Goal: Information Seeking & Learning: Compare options

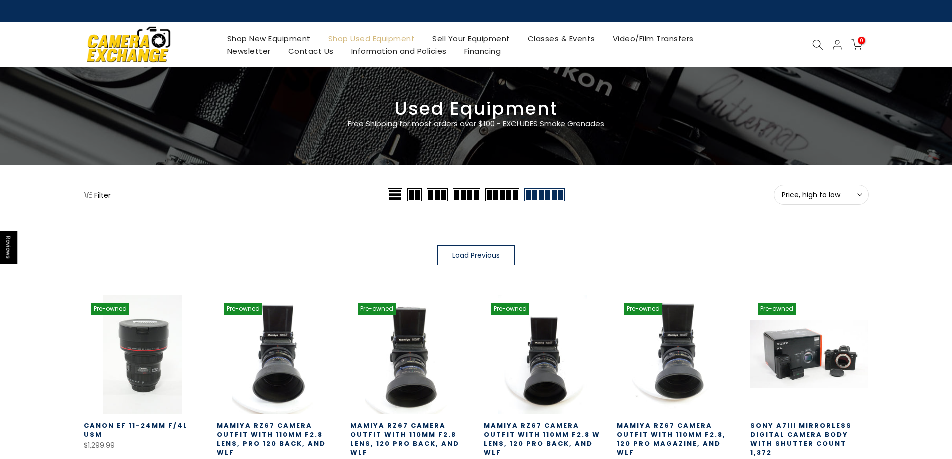
click at [301, 40] on link "Shop New Equipment" at bounding box center [268, 38] width 101 height 12
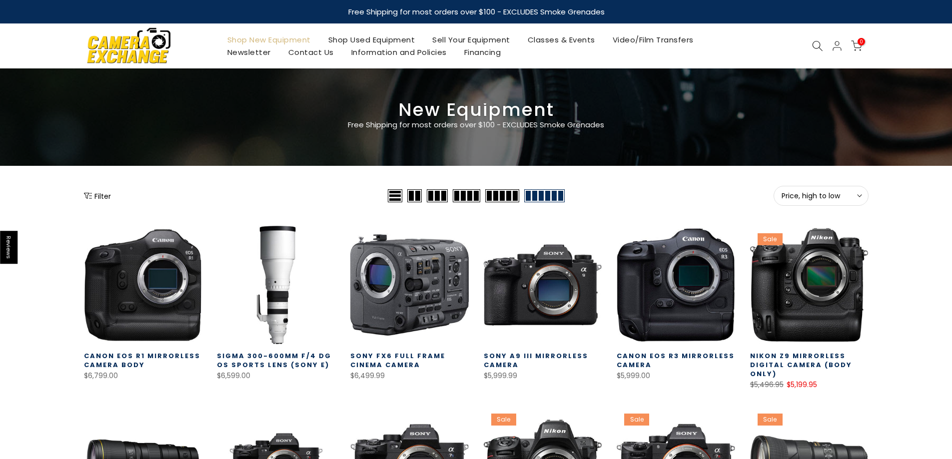
click at [101, 191] on button "Filter" at bounding box center [97, 196] width 27 height 10
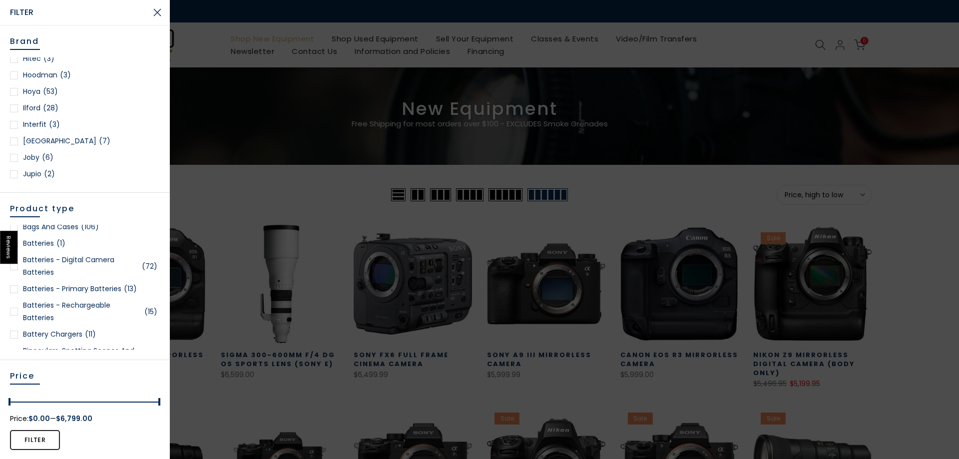
scroll to position [150, 0]
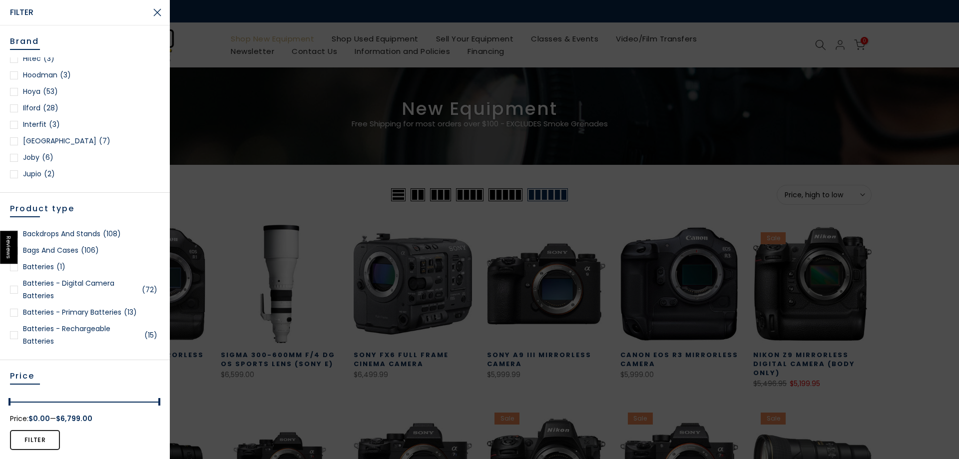
click at [73, 257] on link "Bags and Cases (106)" at bounding box center [85, 250] width 150 height 12
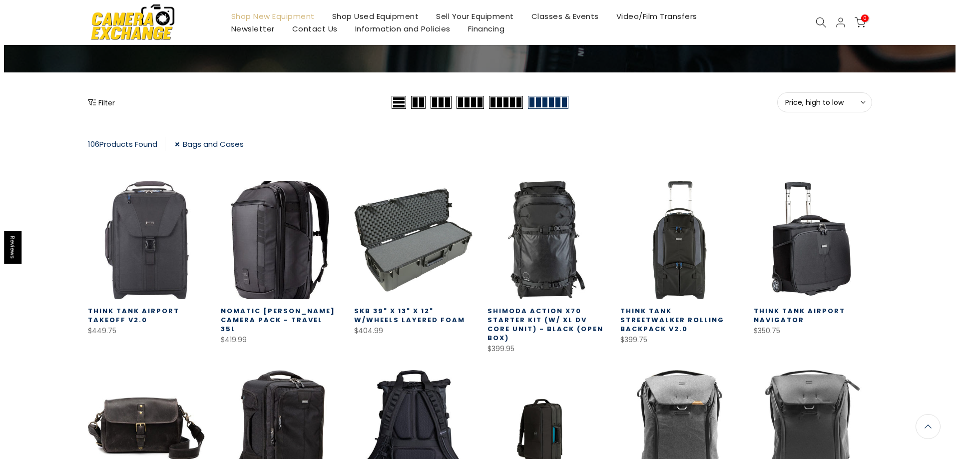
scroll to position [76, 0]
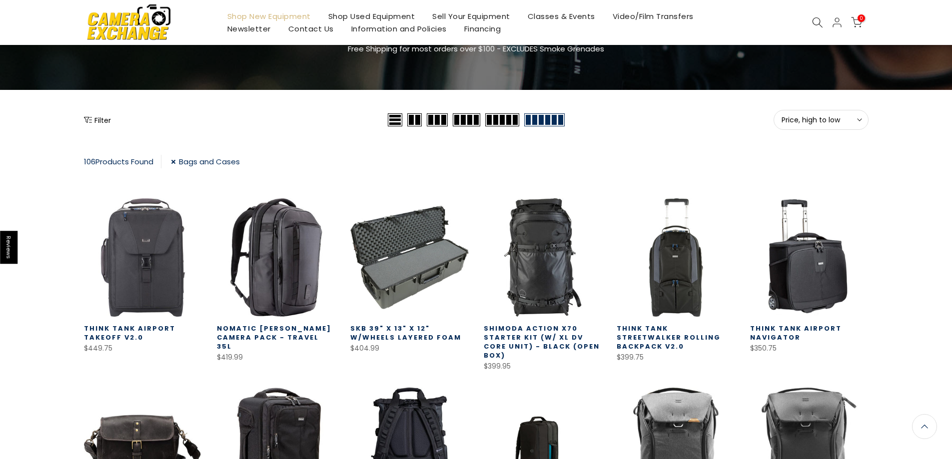
click at [100, 117] on button "Filter" at bounding box center [97, 120] width 27 height 10
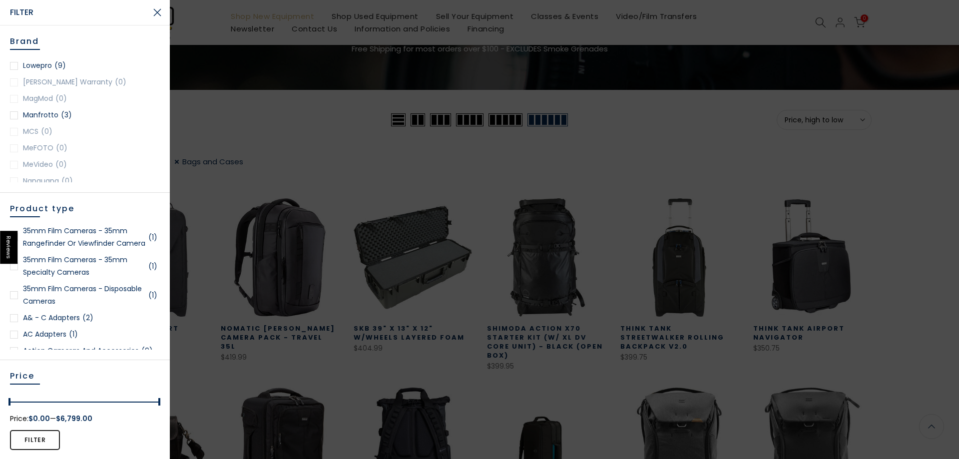
scroll to position [750, 0]
click at [46, 120] on link "Lowepro (9)" at bounding box center [85, 122] width 150 height 12
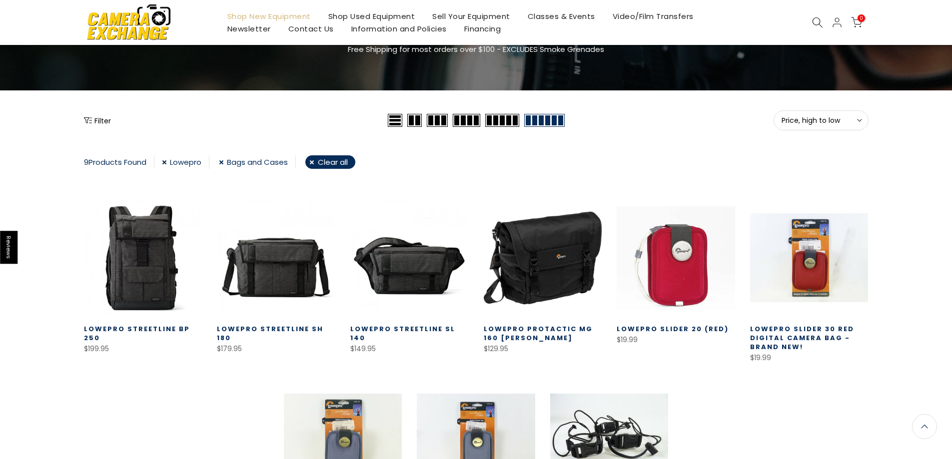
scroll to position [75, 0]
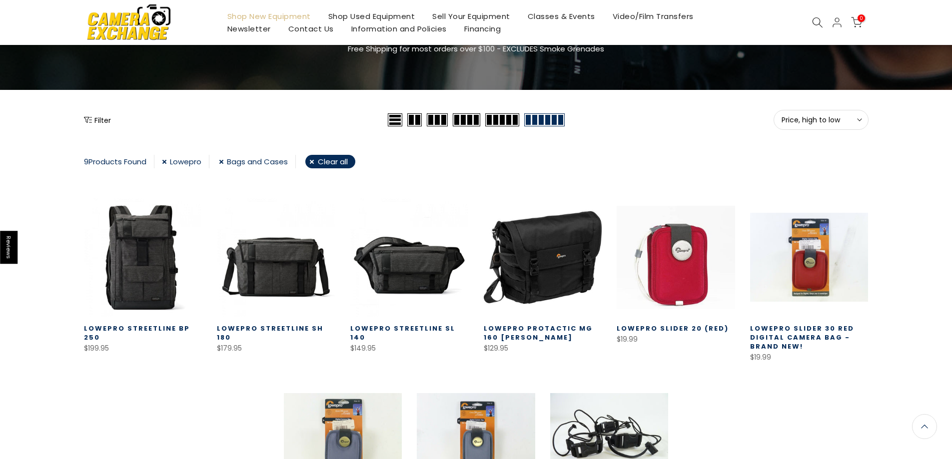
click at [175, 160] on link "Lowepro" at bounding box center [185, 161] width 47 height 13
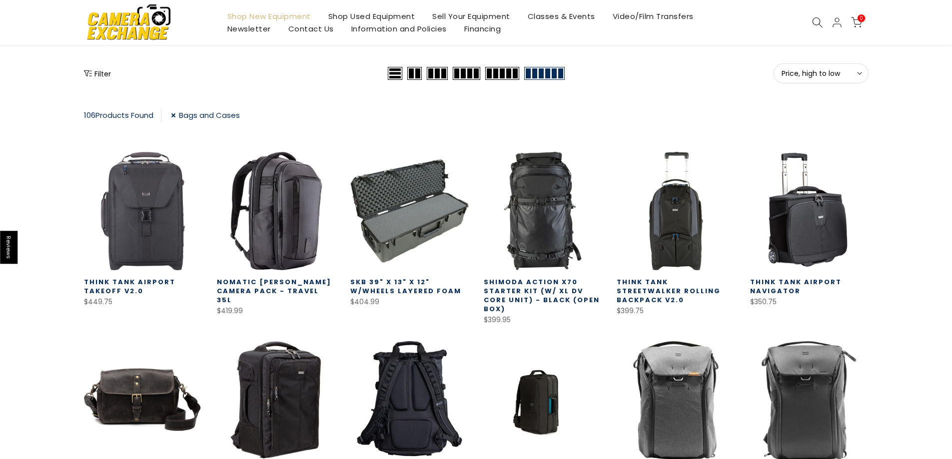
scroll to position [275, 0]
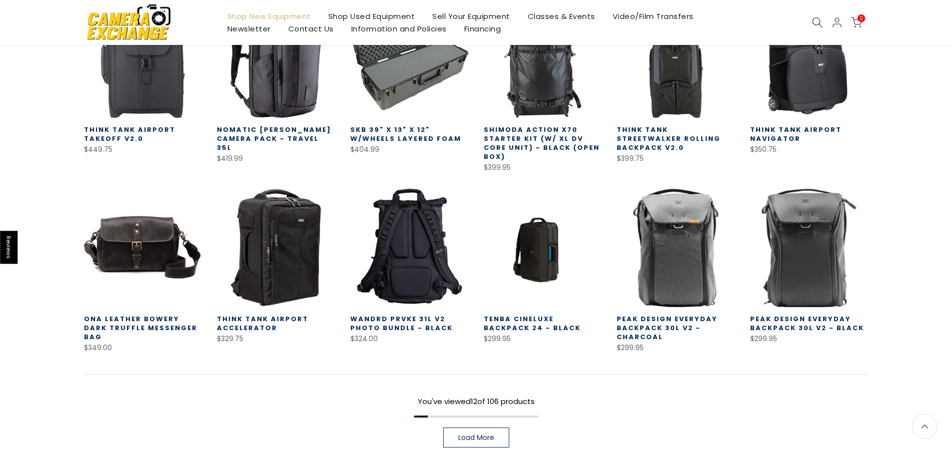
click at [494, 430] on link "Load More" at bounding box center [476, 438] width 66 height 20
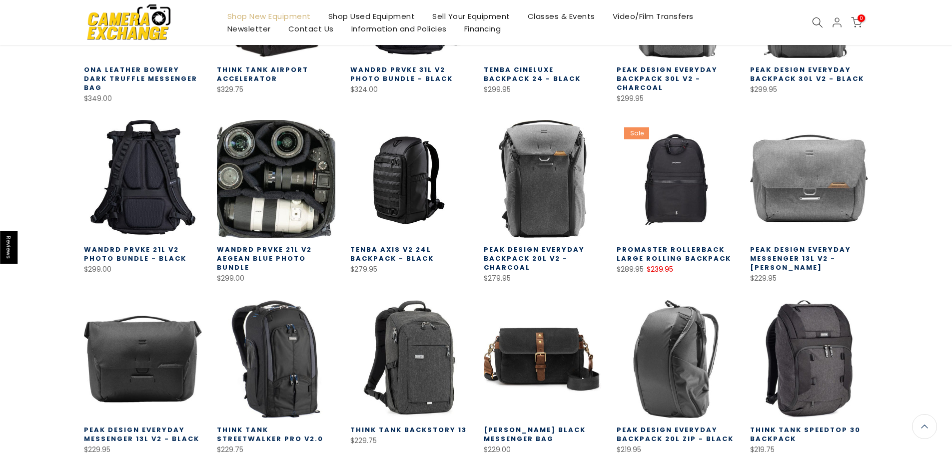
scroll to position [525, 0]
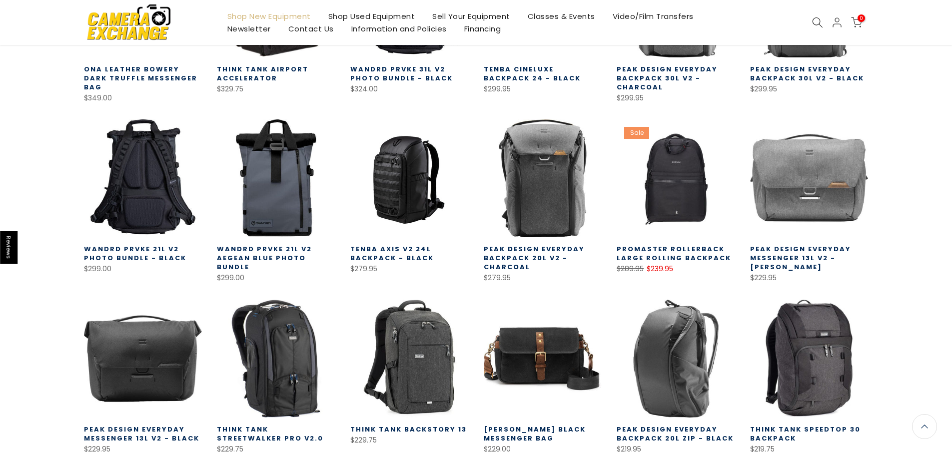
click at [405, 260] on link "Tenba Axis v2 24L Backpack - Black" at bounding box center [391, 253] width 83 height 18
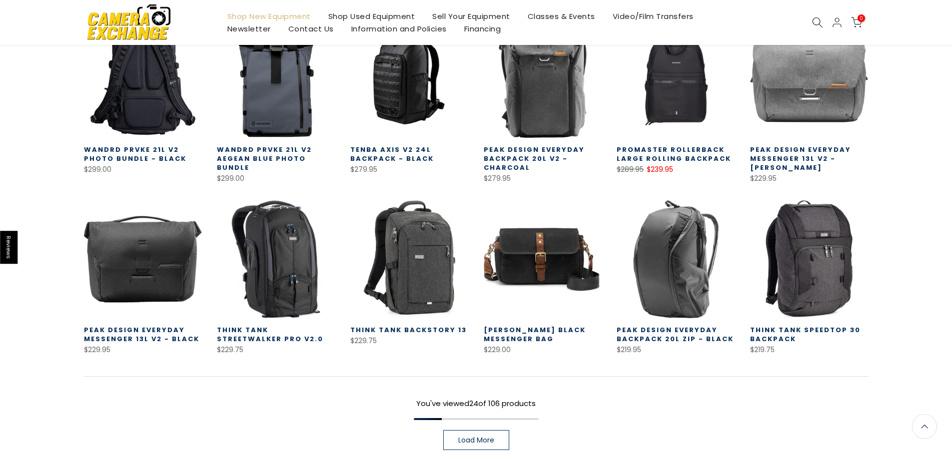
scroll to position [625, 0]
click at [468, 431] on link "Load More" at bounding box center [476, 440] width 66 height 20
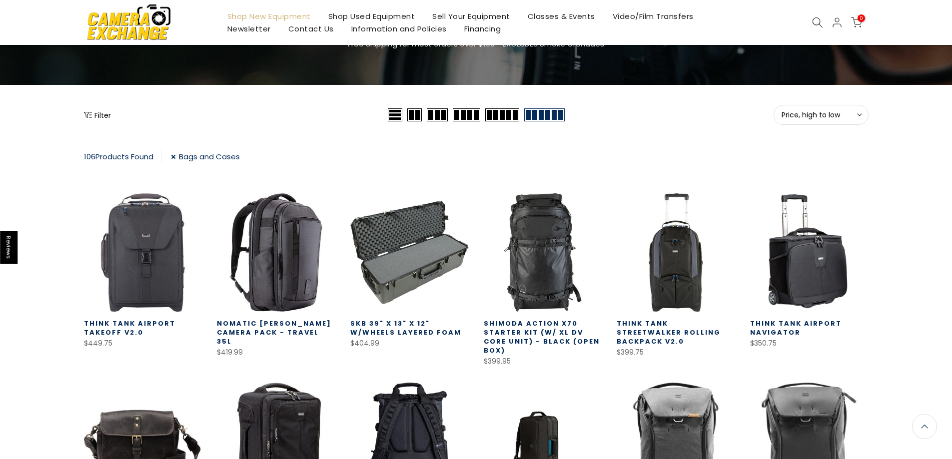
scroll to position [80, 0]
click at [557, 344] on link "Shimoda Action X70 Starter Kit (w/ XL DV Core Unit) - Black (Open Box)" at bounding box center [542, 337] width 116 height 36
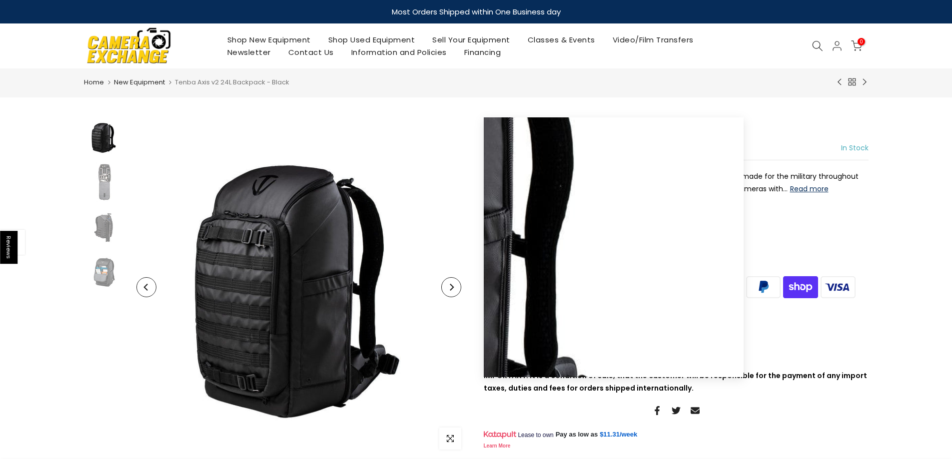
click at [453, 289] on icon "Next" at bounding box center [451, 287] width 7 height 7
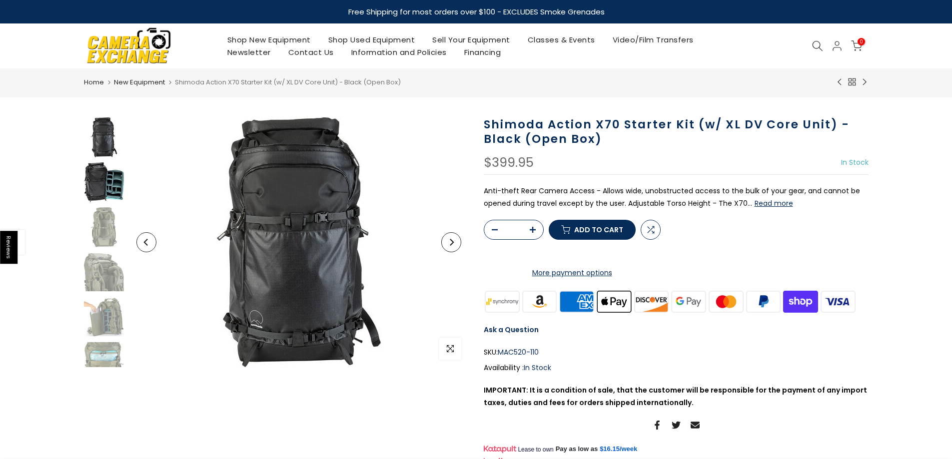
click at [119, 190] on img at bounding box center [104, 182] width 40 height 40
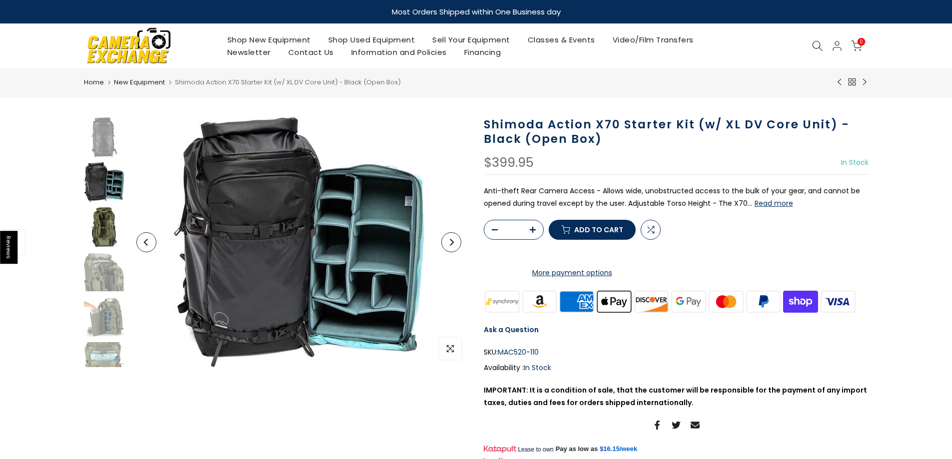
click at [111, 218] on img at bounding box center [104, 227] width 40 height 40
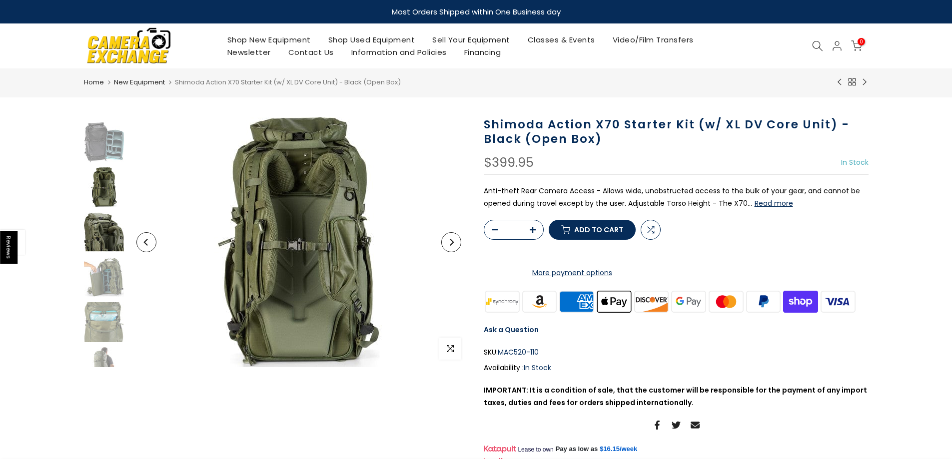
click at [109, 227] on img at bounding box center [104, 232] width 40 height 40
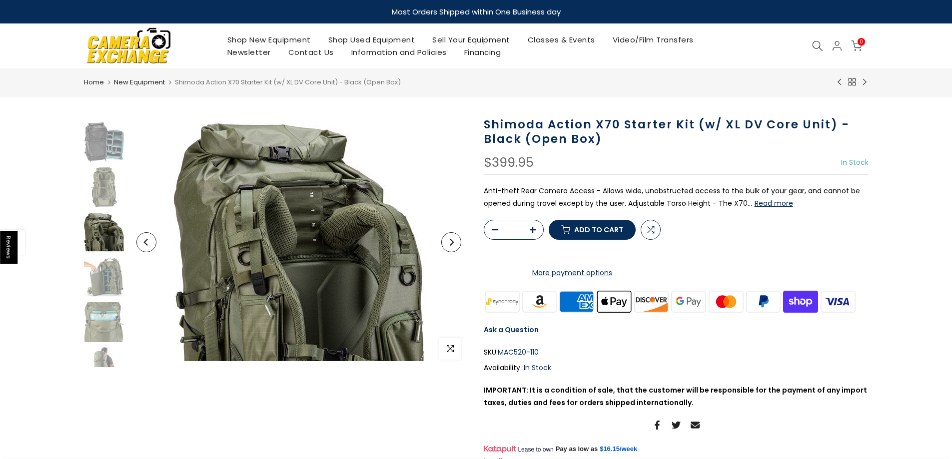
scroll to position [60, 0]
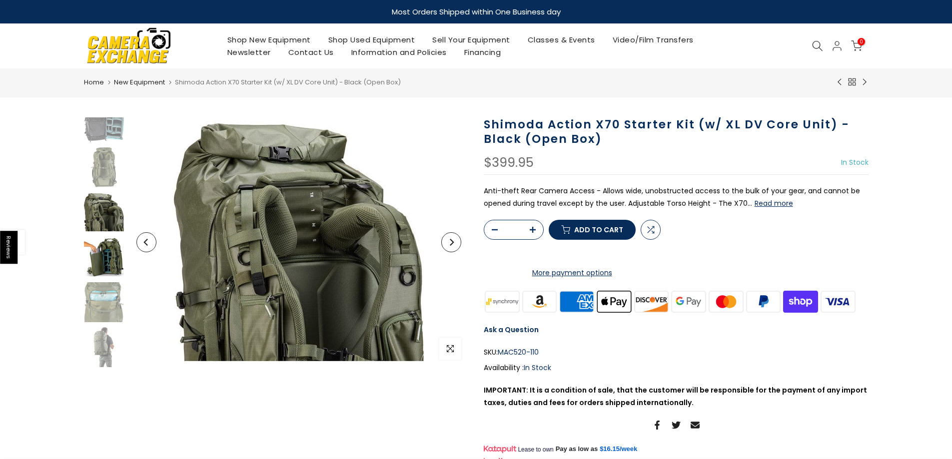
click at [108, 237] on img at bounding box center [104, 257] width 40 height 40
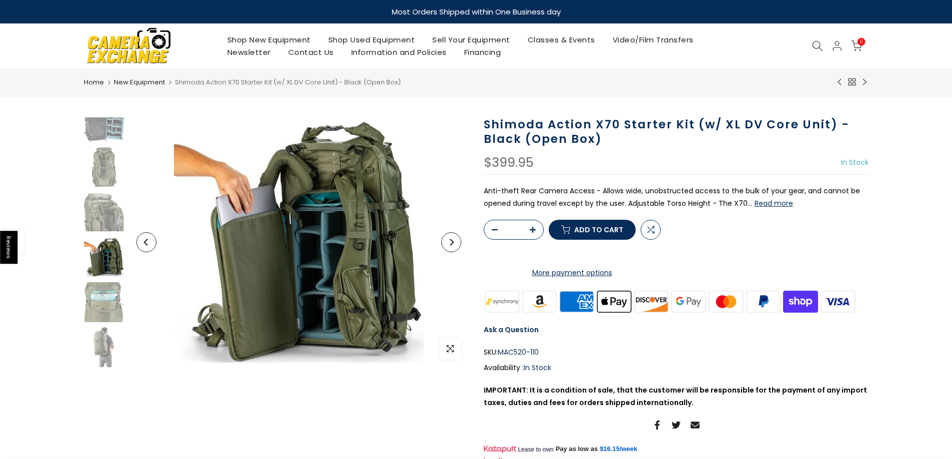
click at [113, 254] on img at bounding box center [104, 257] width 40 height 40
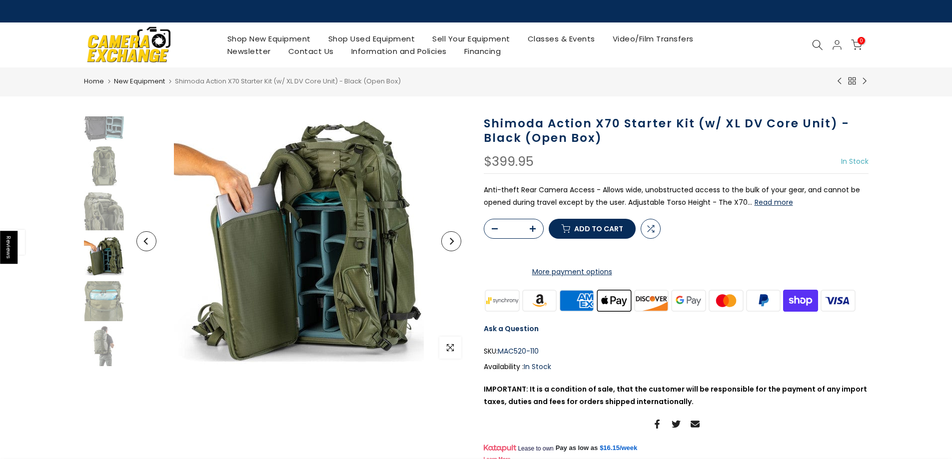
click at [112, 268] on img at bounding box center [104, 256] width 40 height 40
click at [110, 289] on img at bounding box center [104, 301] width 40 height 40
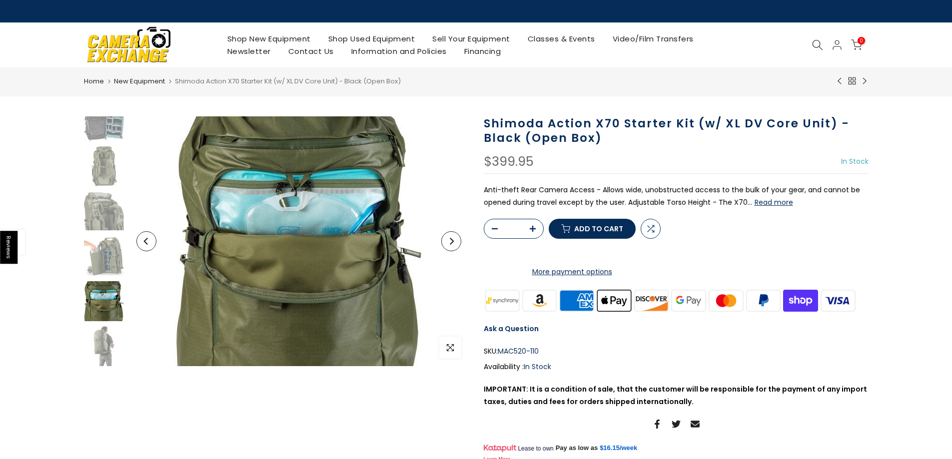
click at [116, 310] on img at bounding box center [104, 301] width 40 height 40
click at [110, 321] on div at bounding box center [103, 211] width 42 height 310
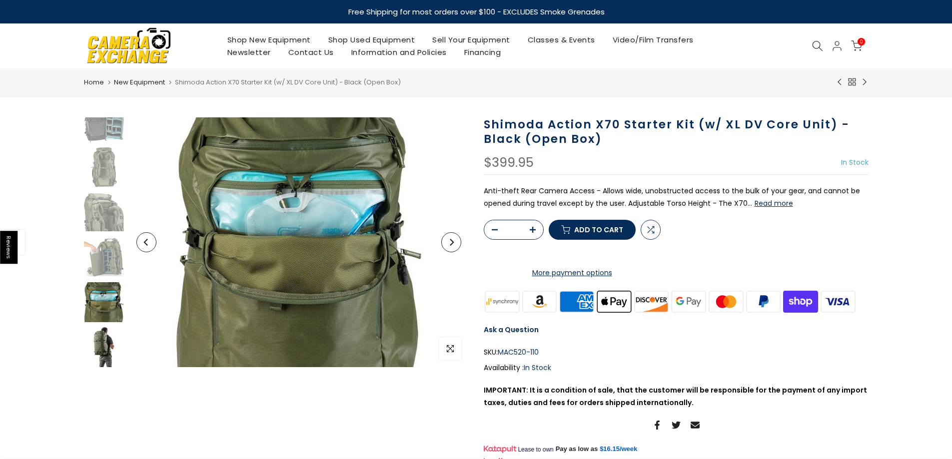
click at [109, 331] on img at bounding box center [104, 347] width 40 height 40
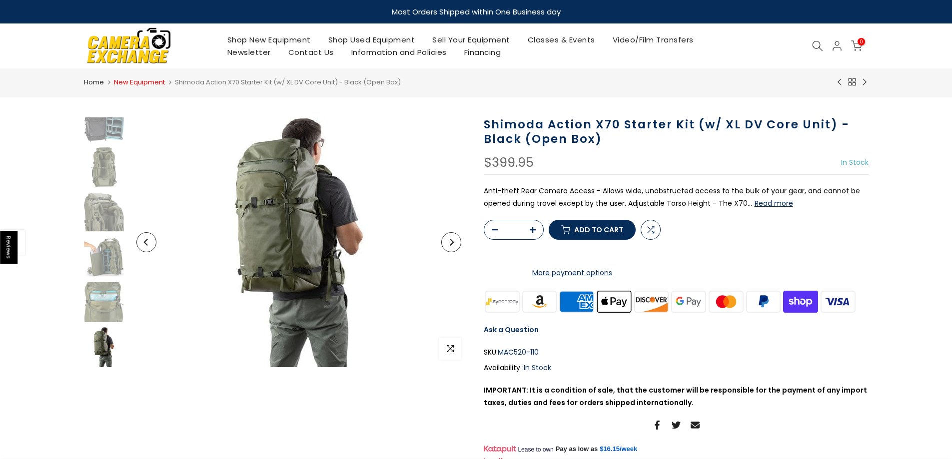
click at [138, 80] on link "New Equipment" at bounding box center [139, 82] width 51 height 10
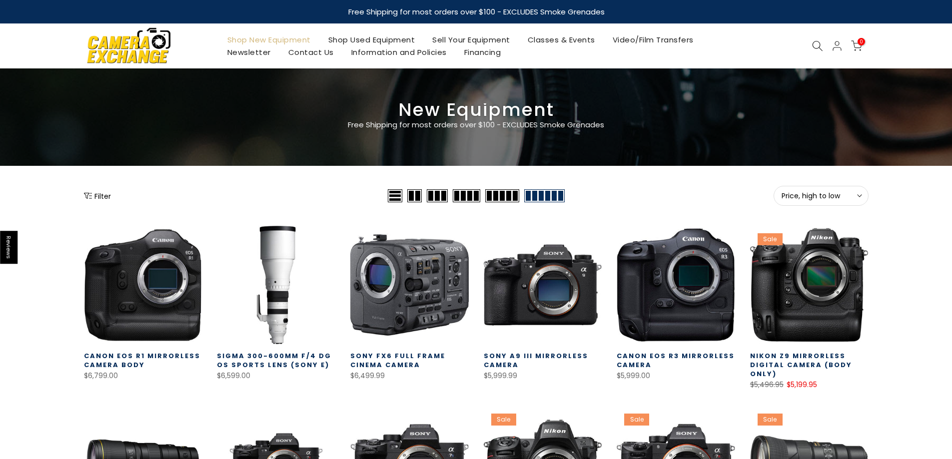
click at [92, 193] on button "Filter" at bounding box center [97, 196] width 27 height 10
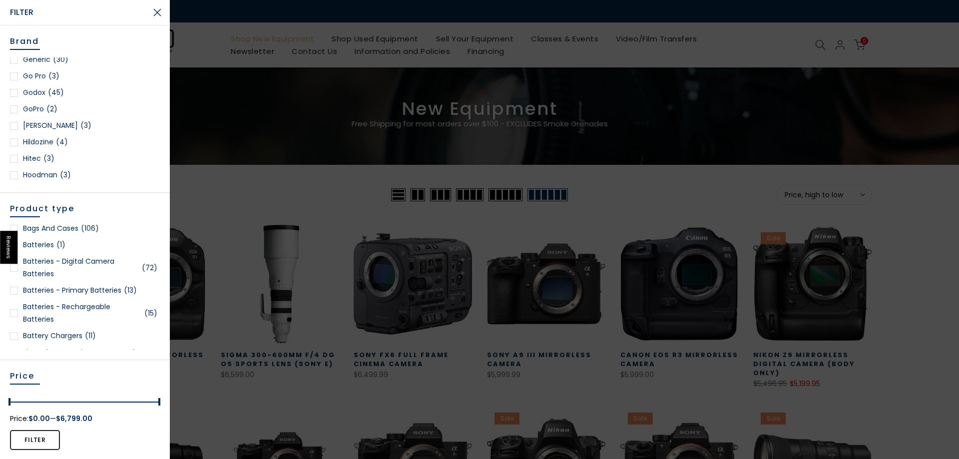
scroll to position [150, 0]
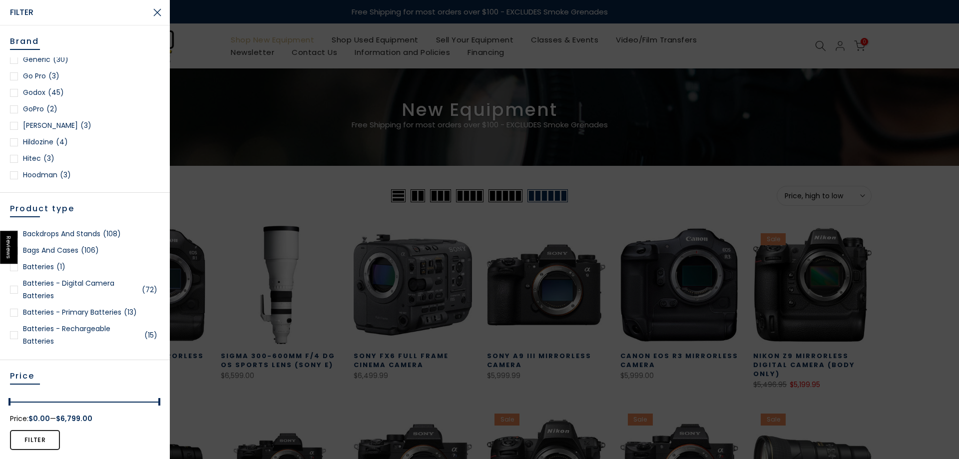
click at [79, 257] on link "Bags and Cases (106)" at bounding box center [85, 250] width 150 height 12
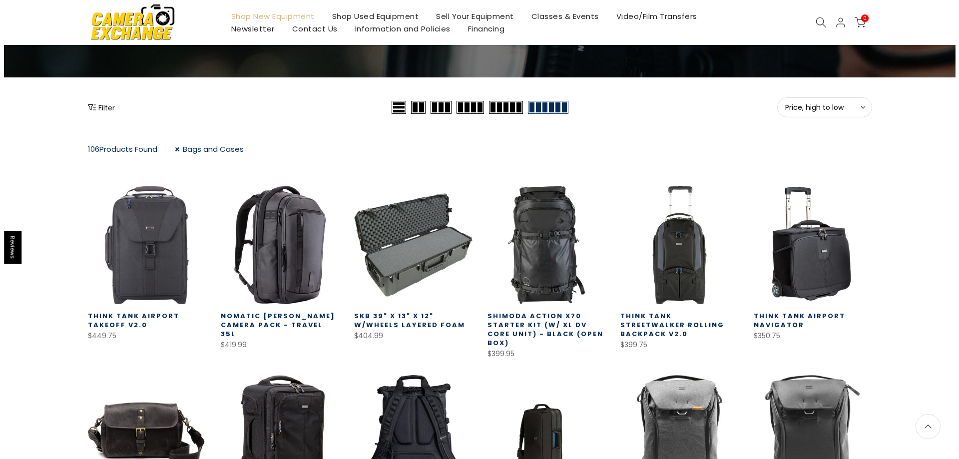
scroll to position [25, 0]
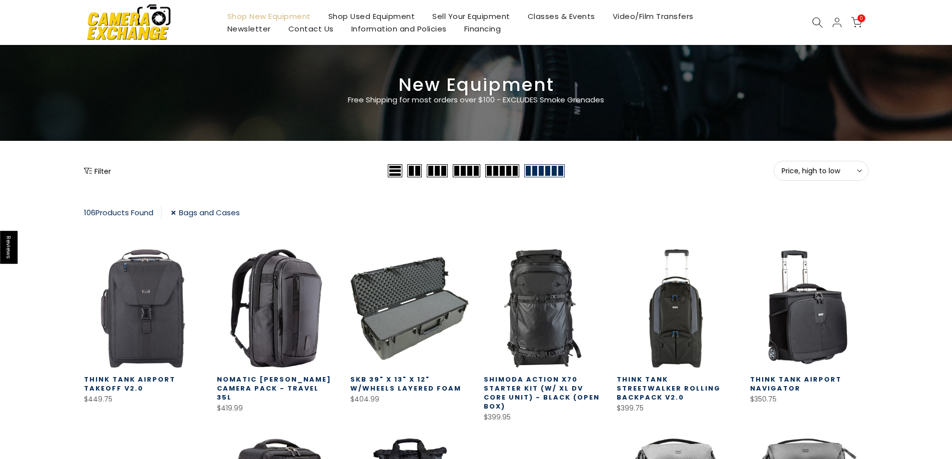
click at [101, 174] on button "Filter" at bounding box center [97, 171] width 27 height 10
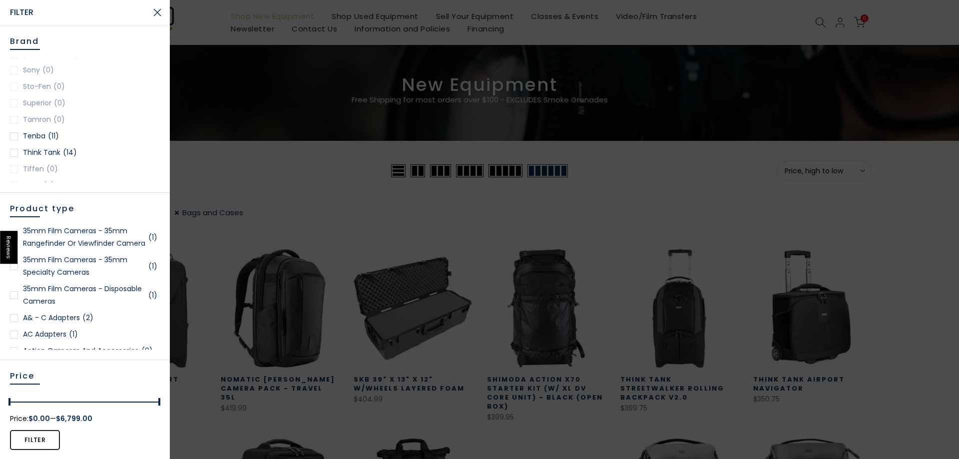
scroll to position [1449, 0]
click at [41, 105] on link "Tenba (11)" at bounding box center [85, 111] width 150 height 12
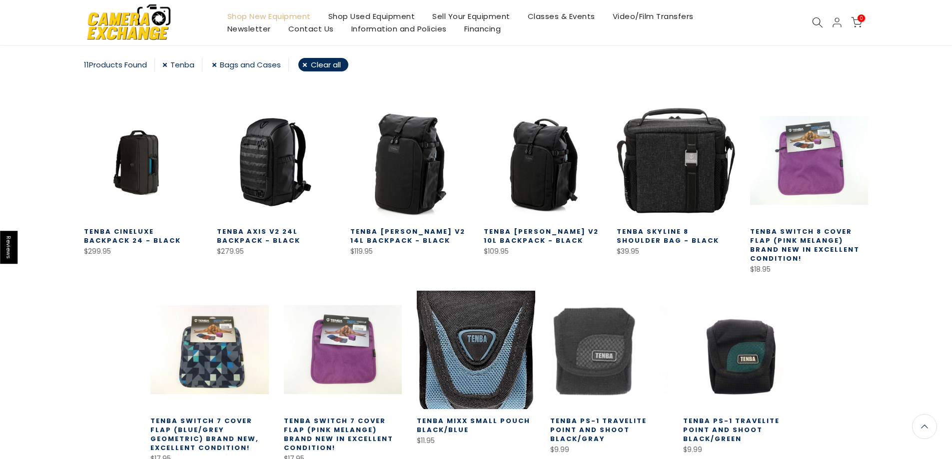
scroll to position [25, 0]
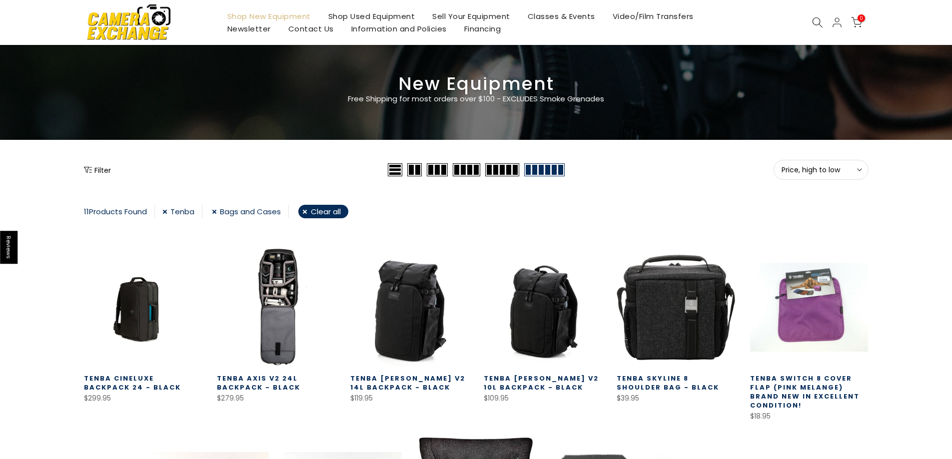
click at [288, 328] on link at bounding box center [276, 307] width 118 height 118
click at [279, 281] on link at bounding box center [276, 307] width 118 height 118
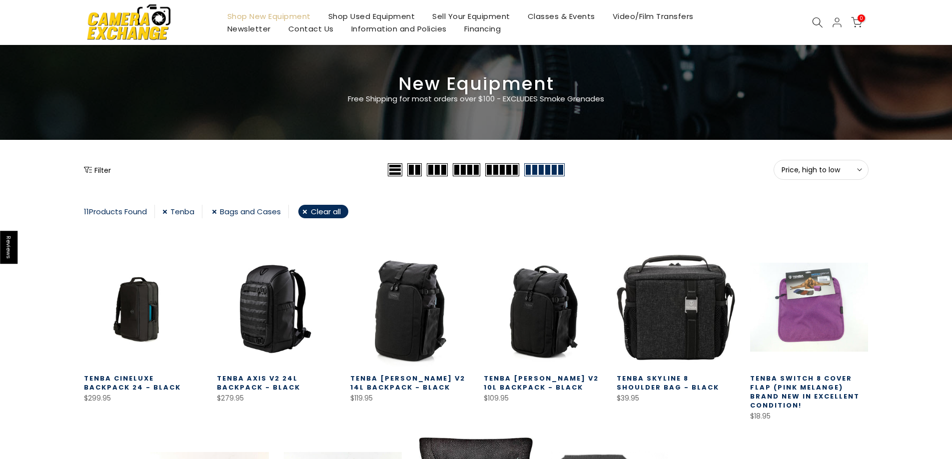
click at [168, 215] on link "Tenba" at bounding box center [182, 211] width 40 height 13
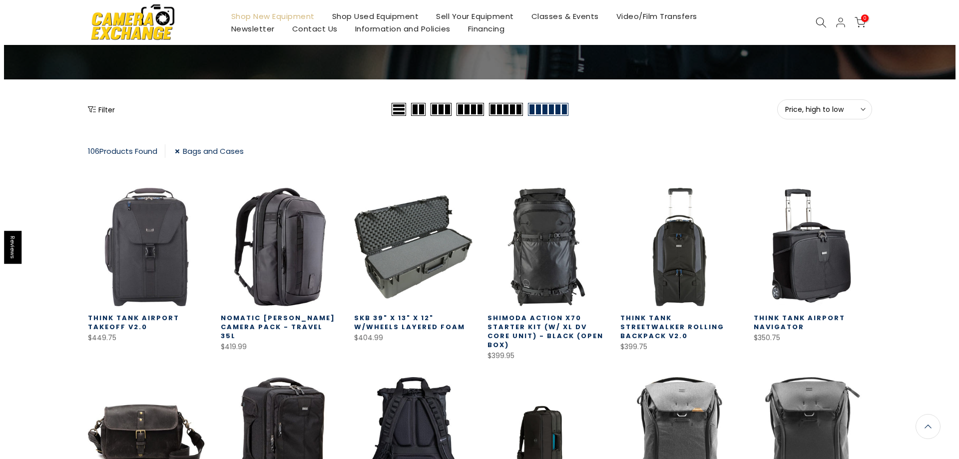
scroll to position [76, 0]
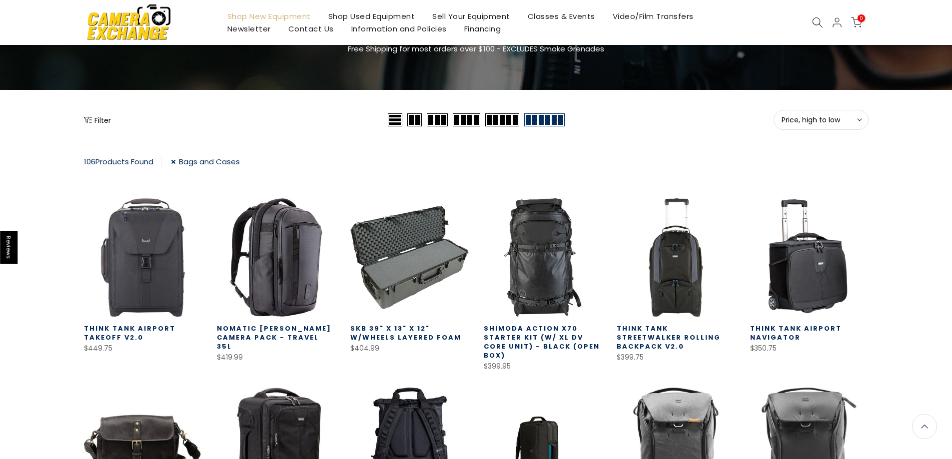
click at [107, 122] on button "Filter" at bounding box center [97, 120] width 27 height 10
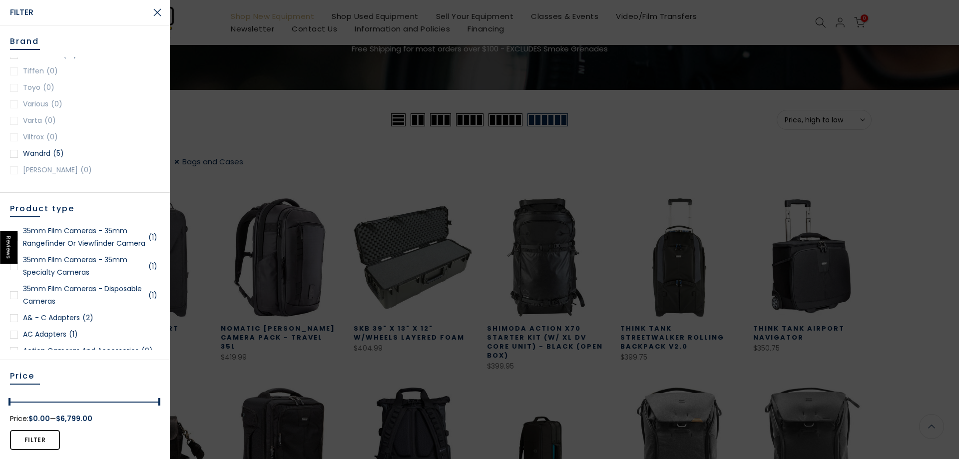
scroll to position [1524, 0]
click at [34, 145] on link "Wandrd (5)" at bounding box center [85, 151] width 150 height 12
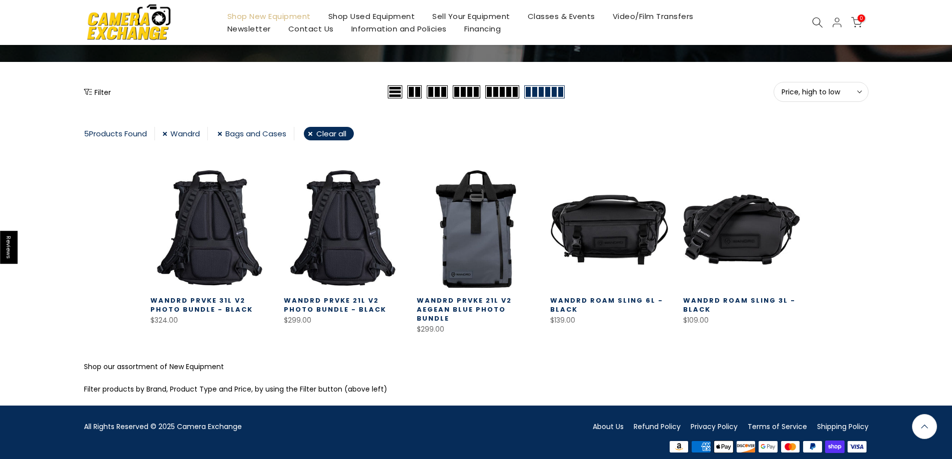
scroll to position [105, 0]
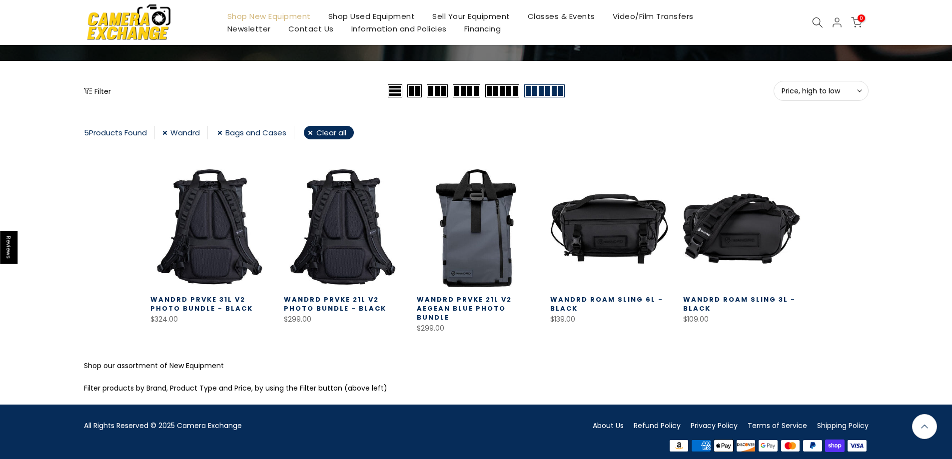
click at [220, 306] on link "Wandrd PRVKE 31L V2 Photo Bundle - Black" at bounding box center [201, 304] width 102 height 18
click at [167, 134] on link "Wandrd" at bounding box center [184, 132] width 45 height 13
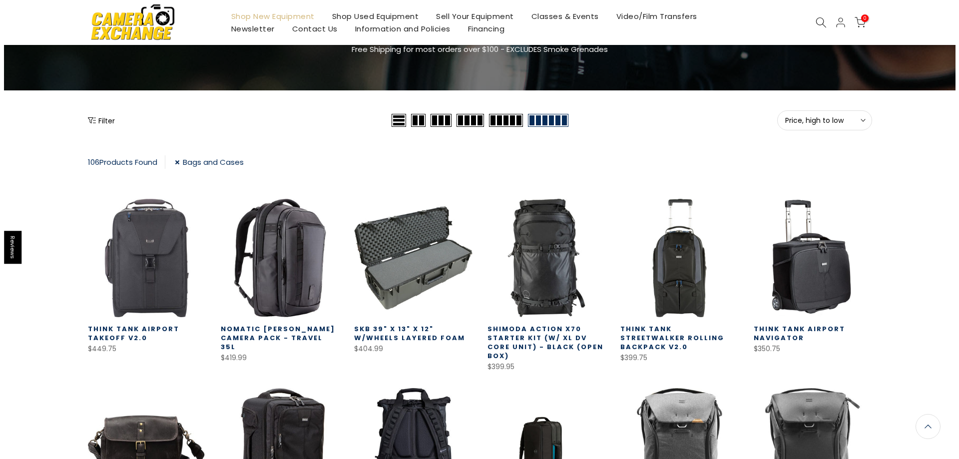
scroll to position [76, 0]
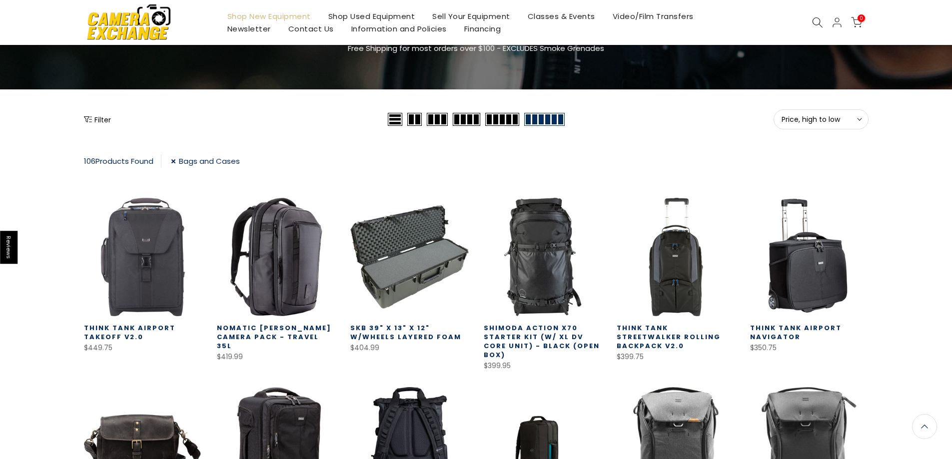
click at [80, 120] on div "Filter Price, high to low Sort Sort by: Featured Best selling Alphabetically, A…" at bounding box center [476, 422] width 800 height 627
click at [84, 118] on icon "Show filters" at bounding box center [88, 119] width 8 height 8
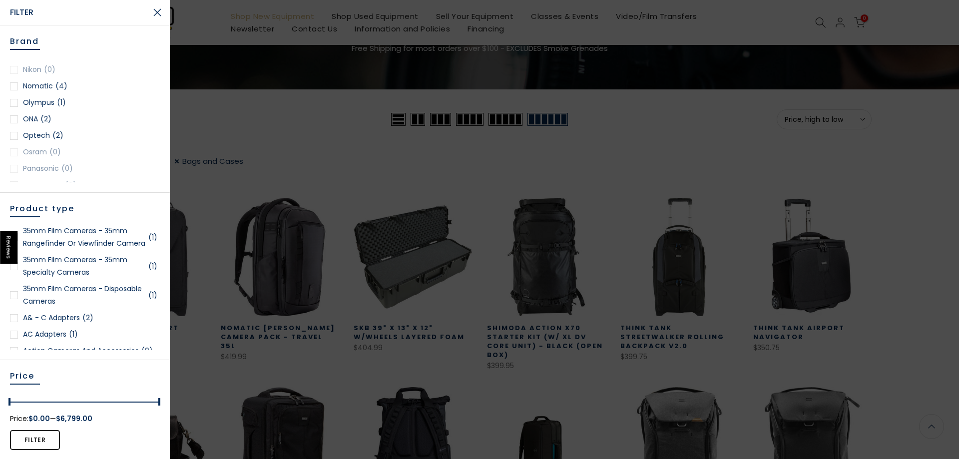
scroll to position [949, 0]
click at [32, 122] on link "ONA (2)" at bounding box center [85, 120] width 150 height 12
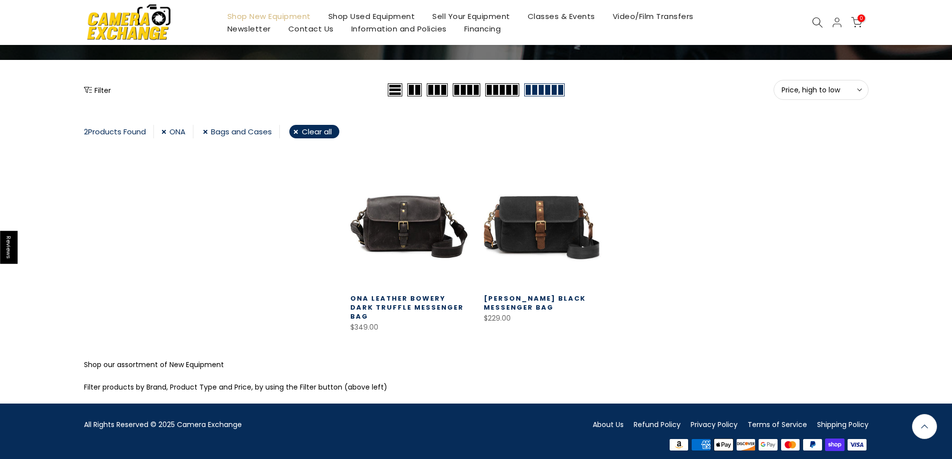
scroll to position [104, 0]
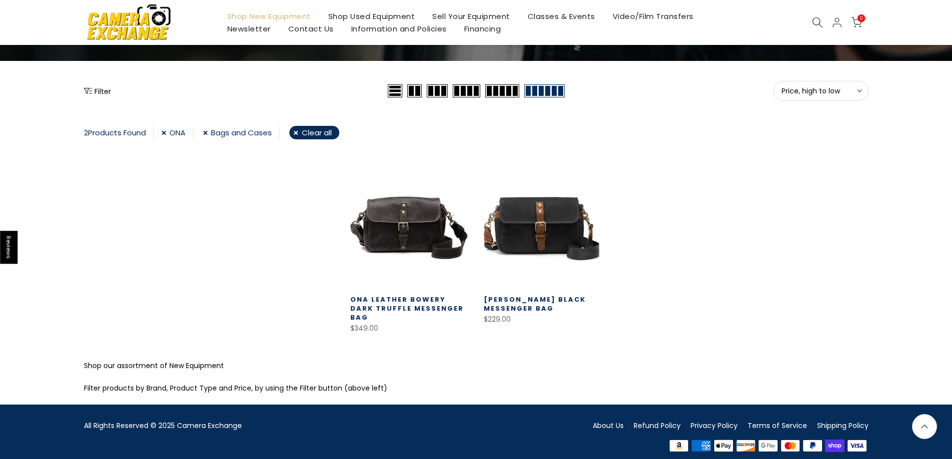
click at [169, 133] on link "ONA" at bounding box center [177, 132] width 32 height 13
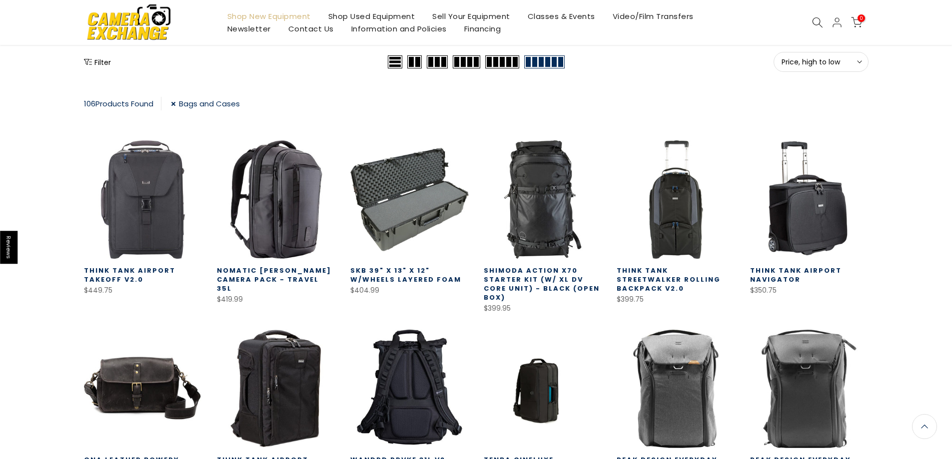
scroll to position [76, 0]
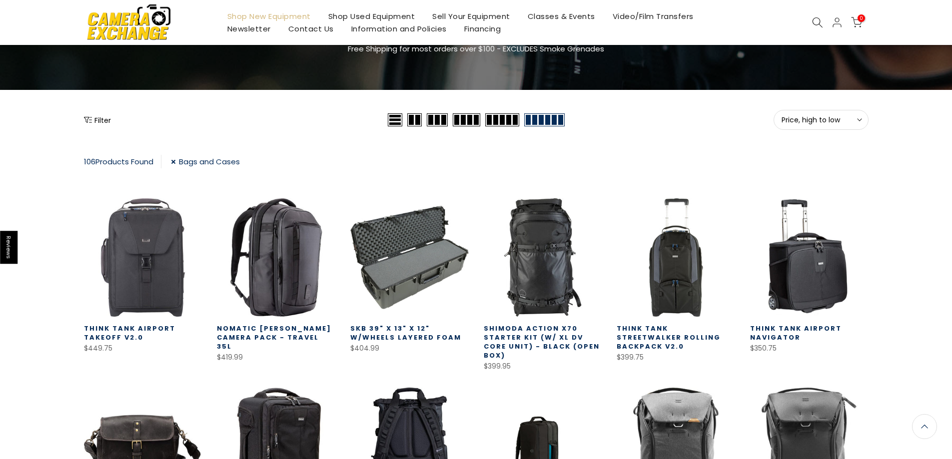
click at [820, 129] on button "Price, high to low Sort" at bounding box center [821, 120] width 95 height 20
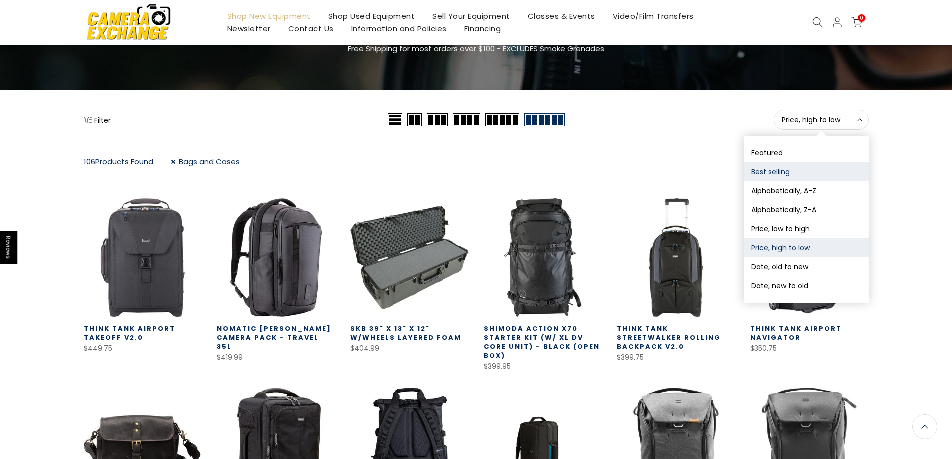
click at [797, 166] on button "Best selling" at bounding box center [806, 171] width 125 height 19
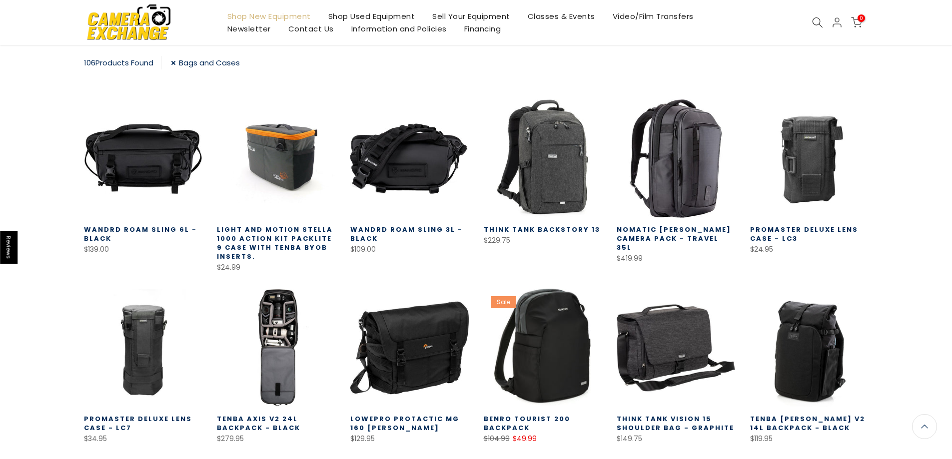
scroll to position [176, 0]
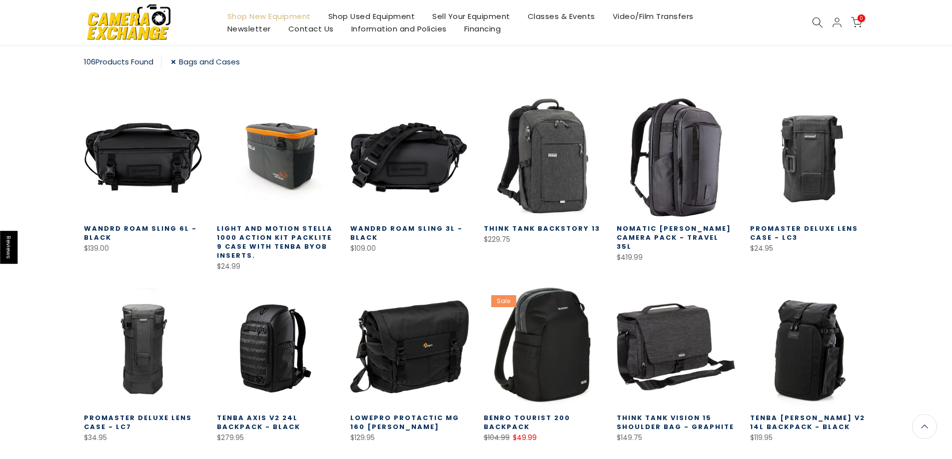
click at [678, 234] on link "Nomatic [PERSON_NAME] Camera Pack - Travel 35L" at bounding box center [674, 237] width 114 height 27
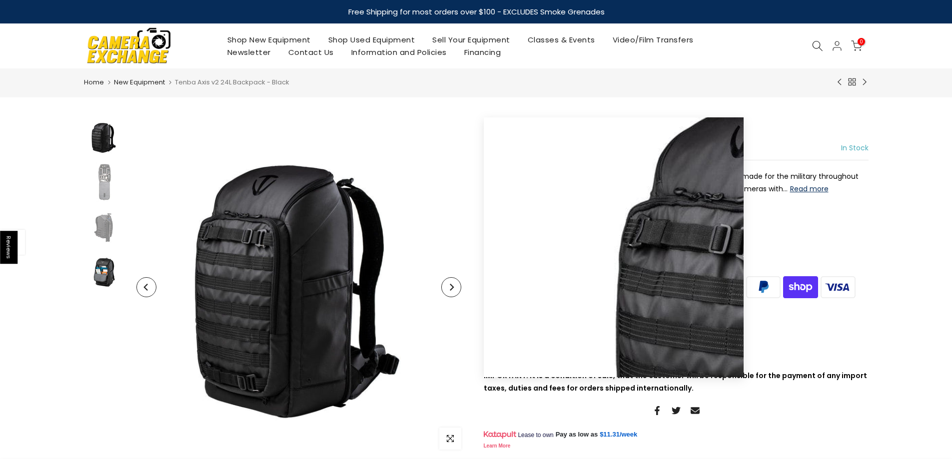
click at [104, 264] on img at bounding box center [104, 272] width 40 height 40
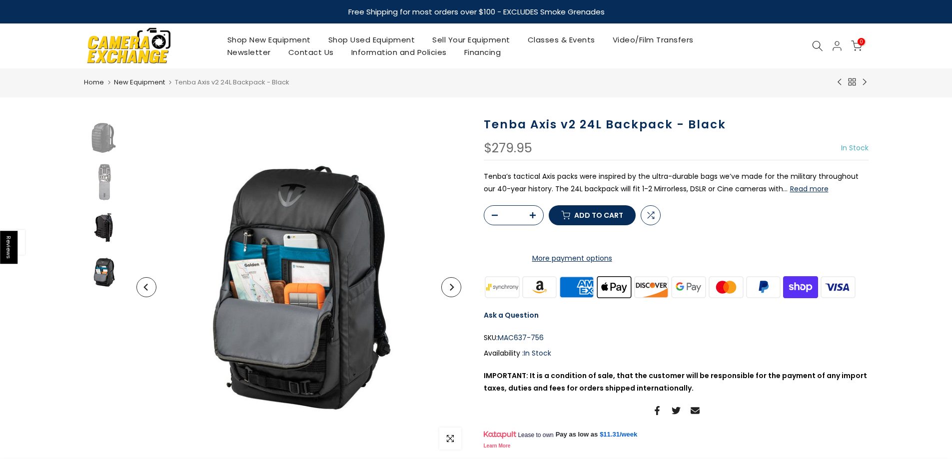
click at [106, 220] on img at bounding box center [104, 227] width 40 height 40
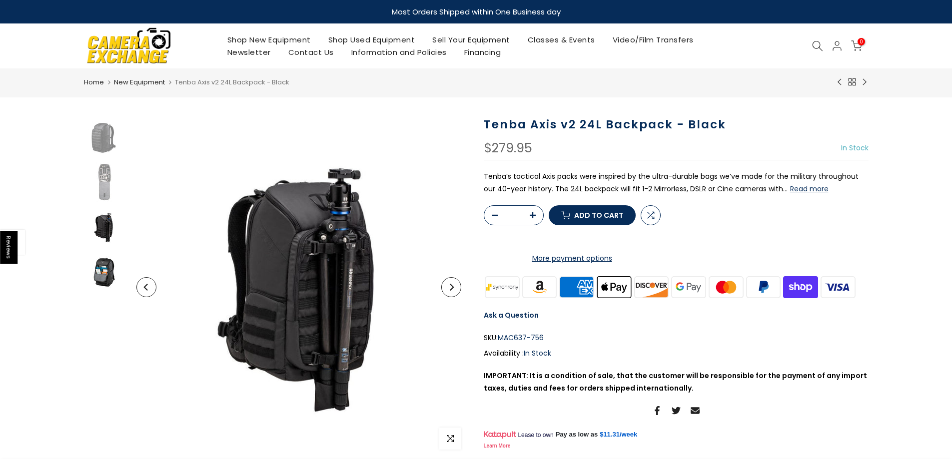
click at [104, 283] on img at bounding box center [104, 272] width 40 height 40
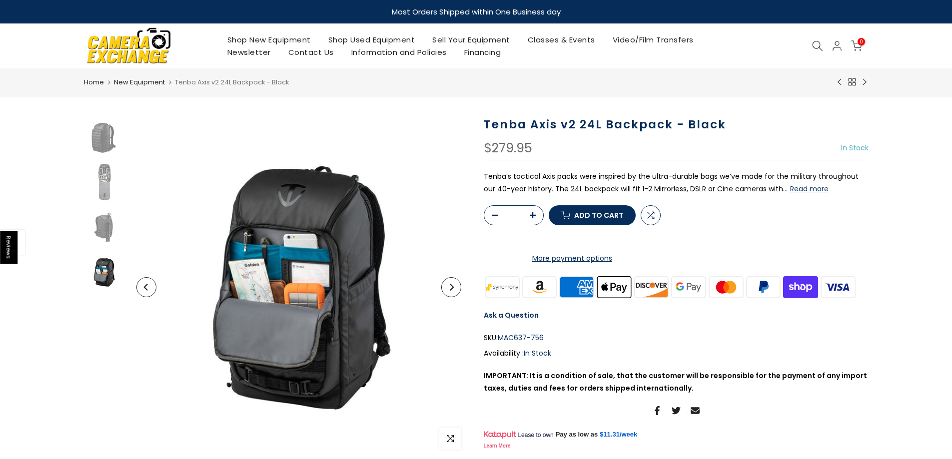
click at [106, 280] on img at bounding box center [104, 272] width 40 height 40
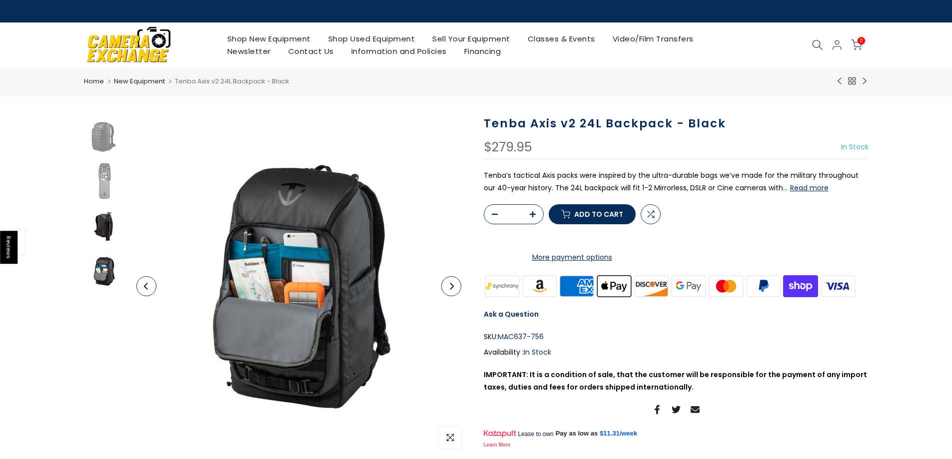
click at [115, 218] on img at bounding box center [104, 226] width 40 height 40
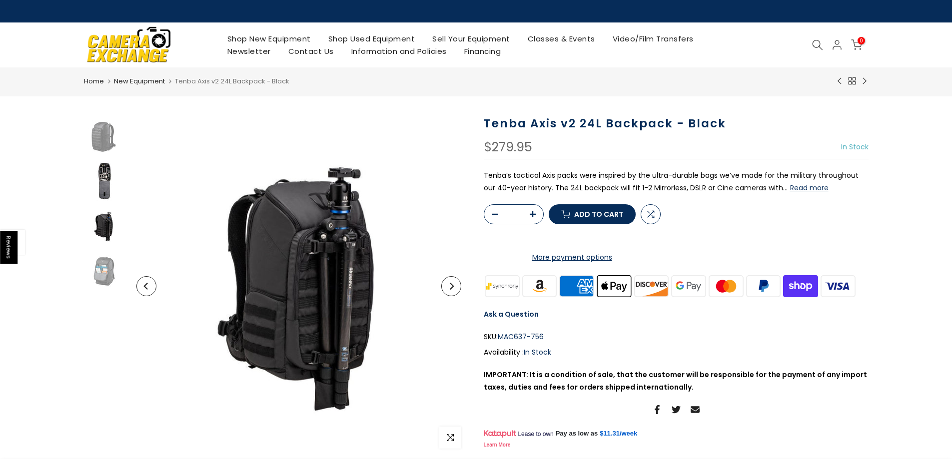
click at [111, 178] on img at bounding box center [104, 181] width 40 height 40
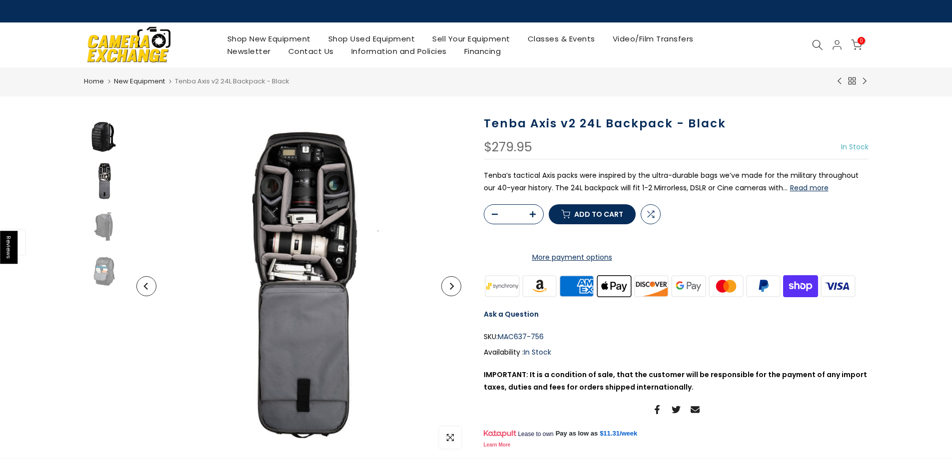
click at [109, 149] on img at bounding box center [104, 136] width 40 height 40
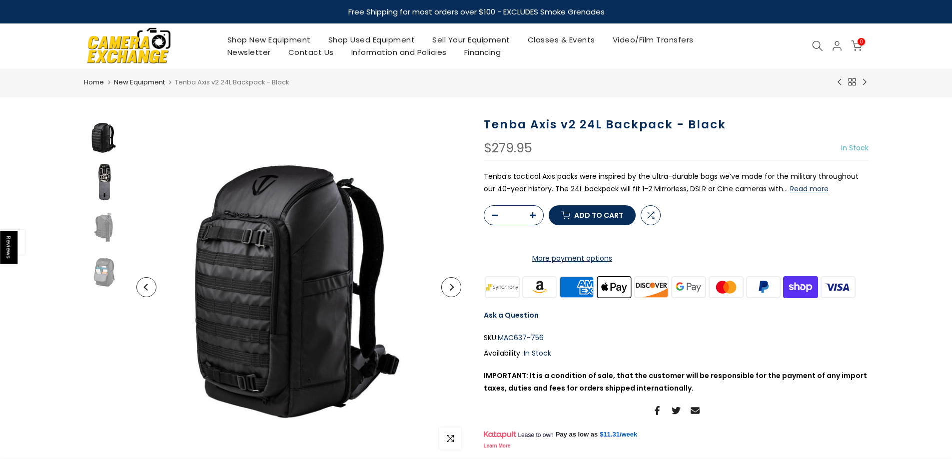
click at [101, 181] on img at bounding box center [104, 182] width 40 height 40
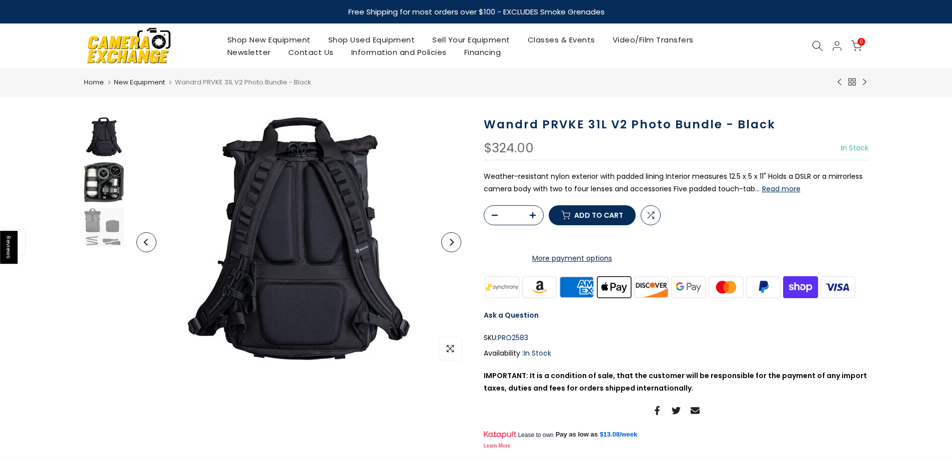
click at [110, 164] on img at bounding box center [104, 182] width 40 height 40
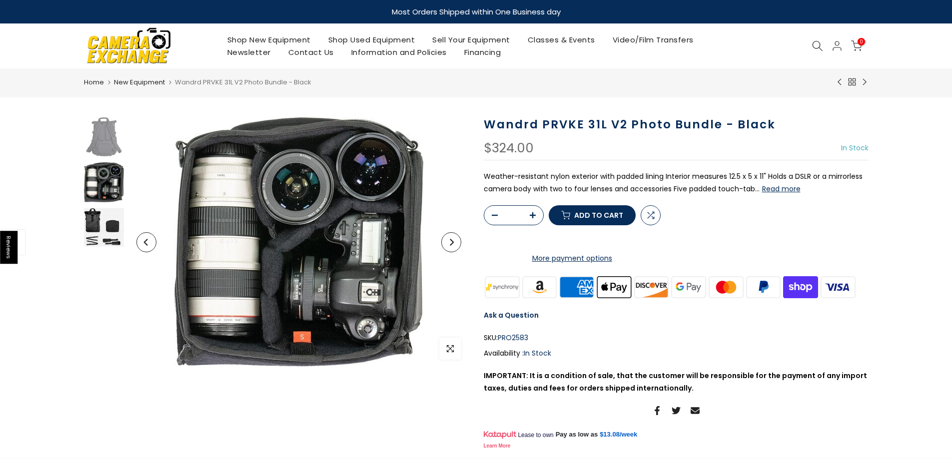
click at [111, 232] on img at bounding box center [104, 227] width 40 height 40
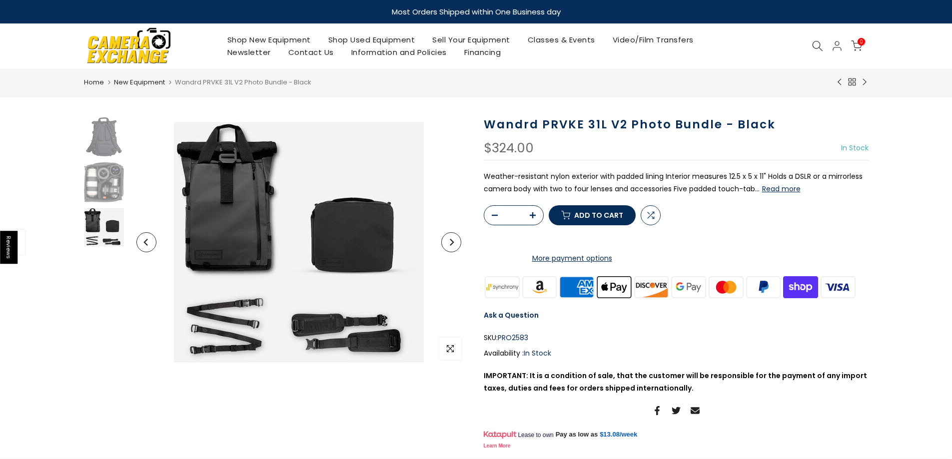
click at [108, 237] on img at bounding box center [104, 227] width 40 height 40
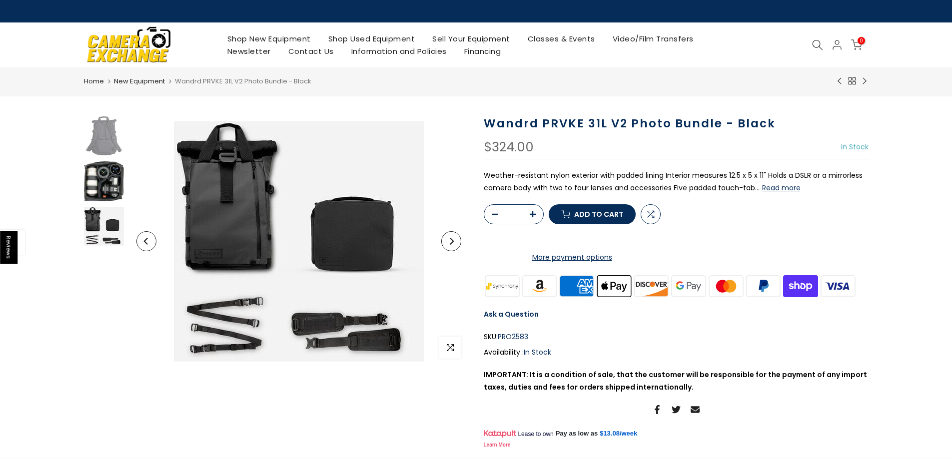
click at [102, 168] on img at bounding box center [104, 181] width 40 height 40
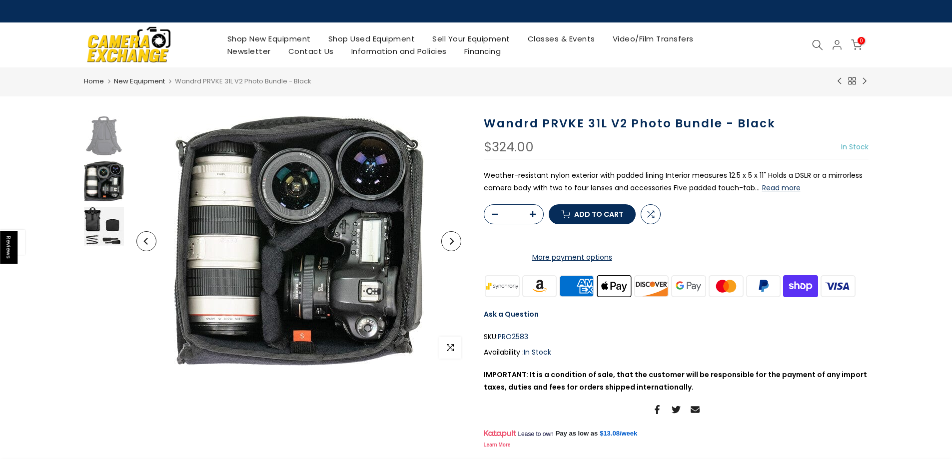
click at [109, 216] on img at bounding box center [104, 226] width 40 height 40
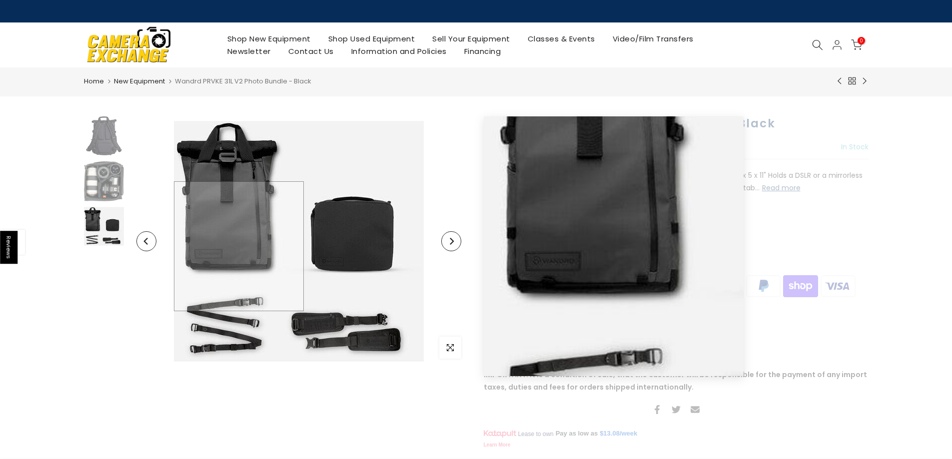
click at [228, 247] on img at bounding box center [299, 241] width 250 height 250
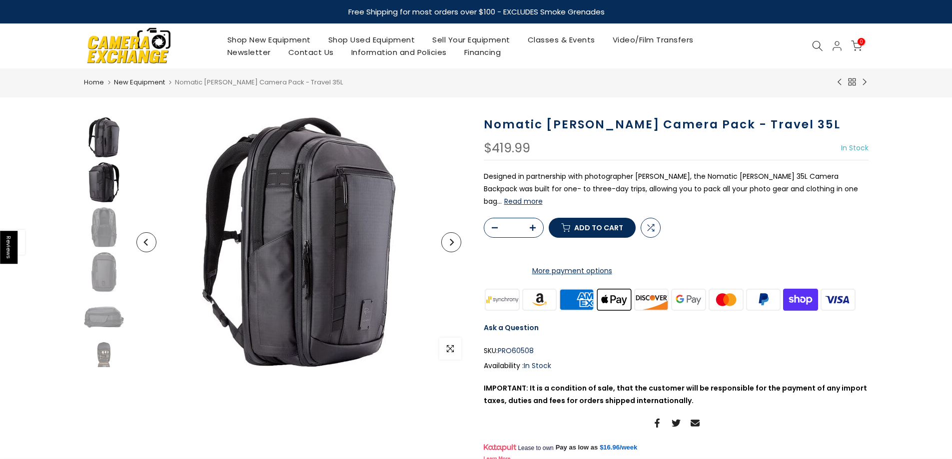
click at [105, 183] on img at bounding box center [104, 182] width 40 height 40
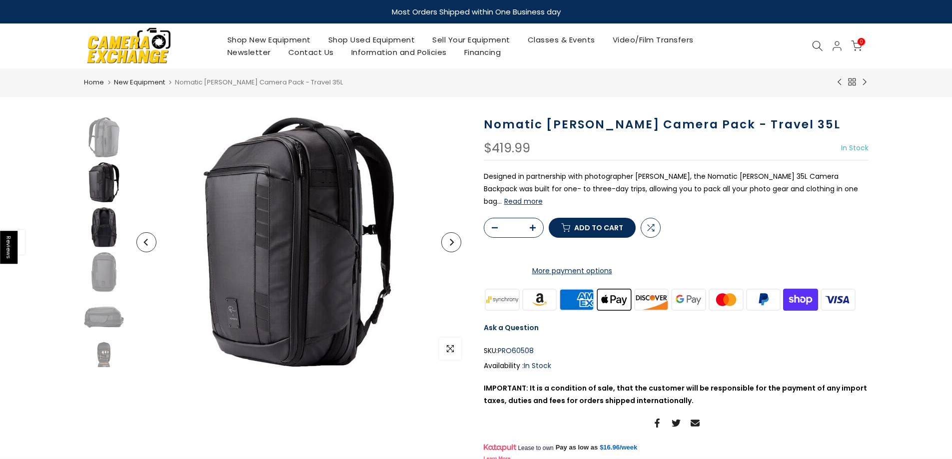
click at [102, 213] on img at bounding box center [104, 227] width 40 height 40
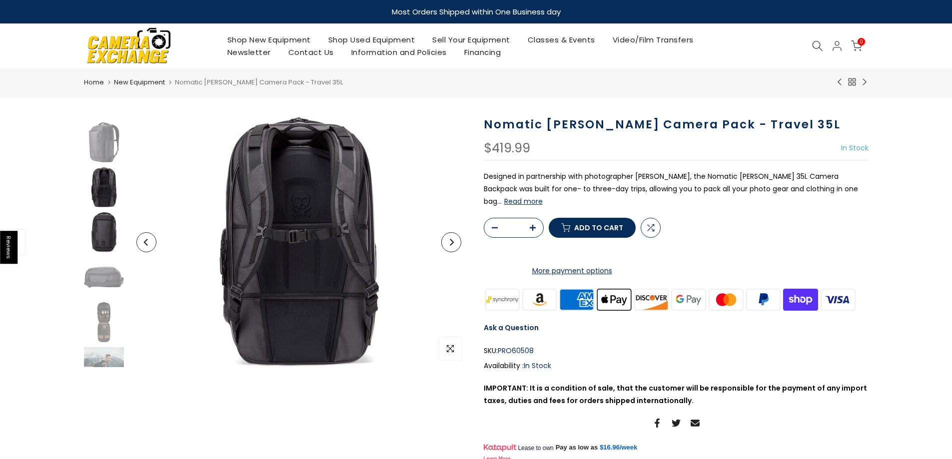
click at [102, 214] on img at bounding box center [104, 232] width 40 height 40
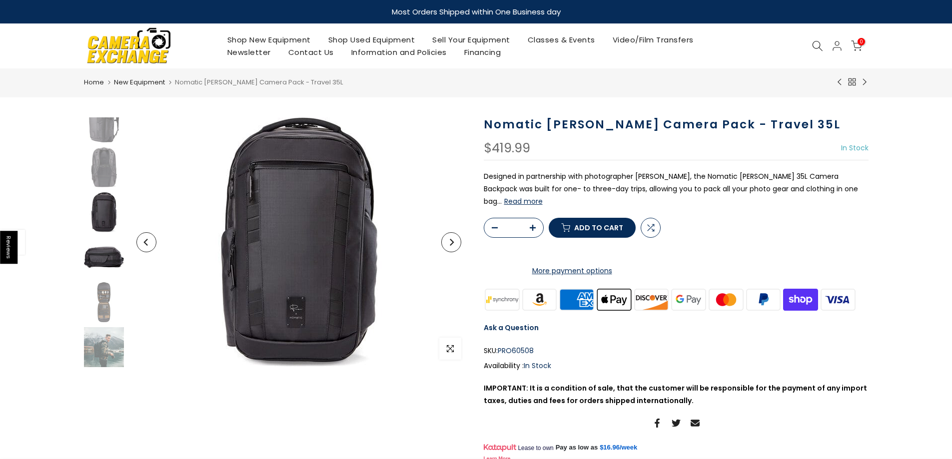
click at [119, 239] on img at bounding box center [104, 257] width 40 height 40
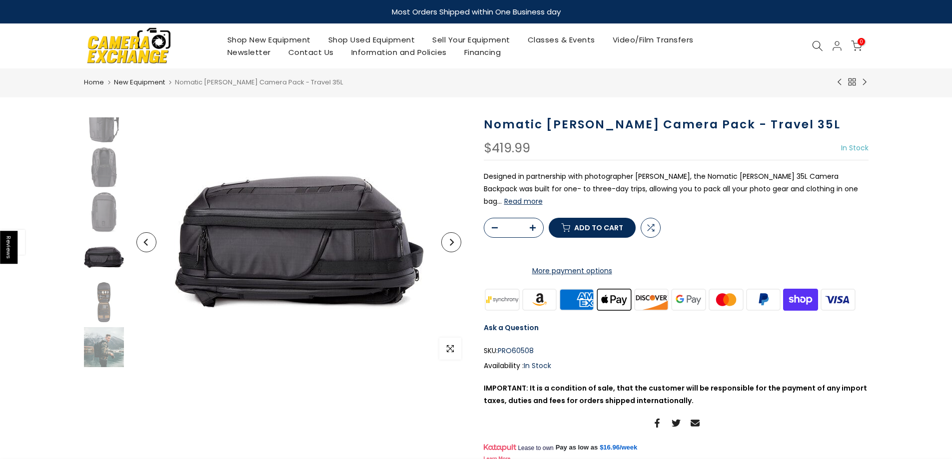
click at [104, 277] on img at bounding box center [104, 257] width 40 height 40
click at [107, 298] on img at bounding box center [104, 302] width 40 height 40
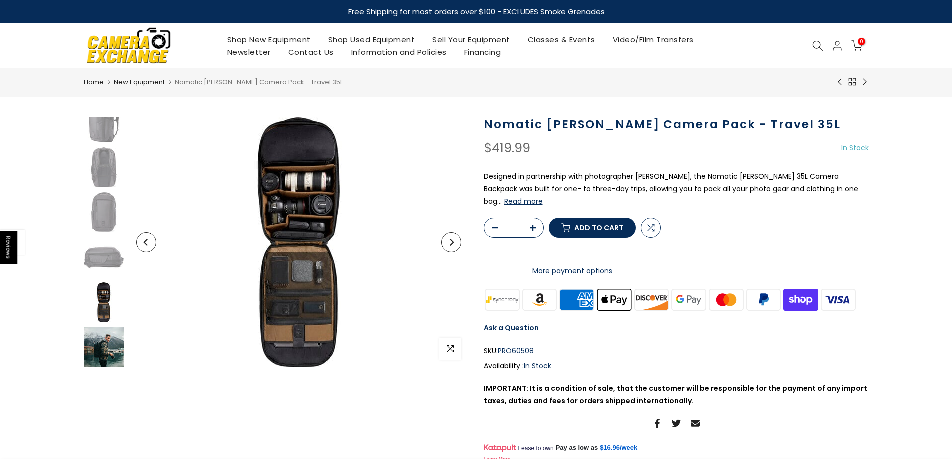
click at [111, 340] on img at bounding box center [104, 347] width 40 height 40
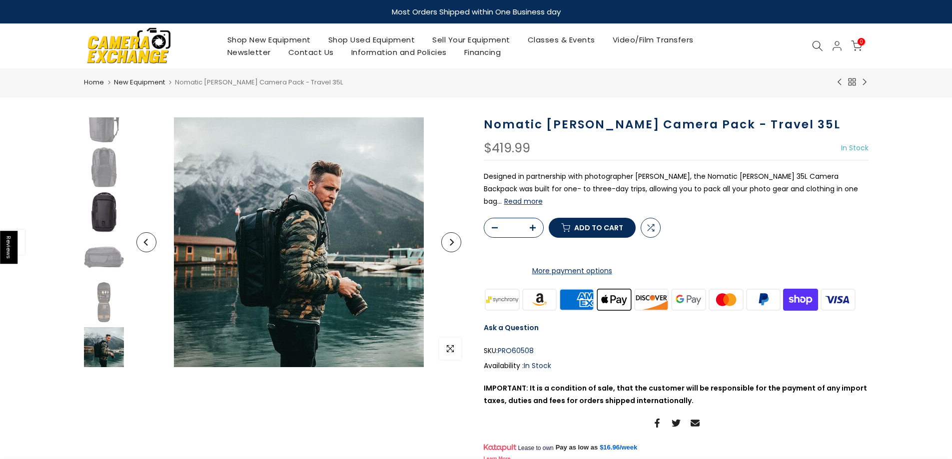
click at [118, 200] on img at bounding box center [104, 212] width 40 height 40
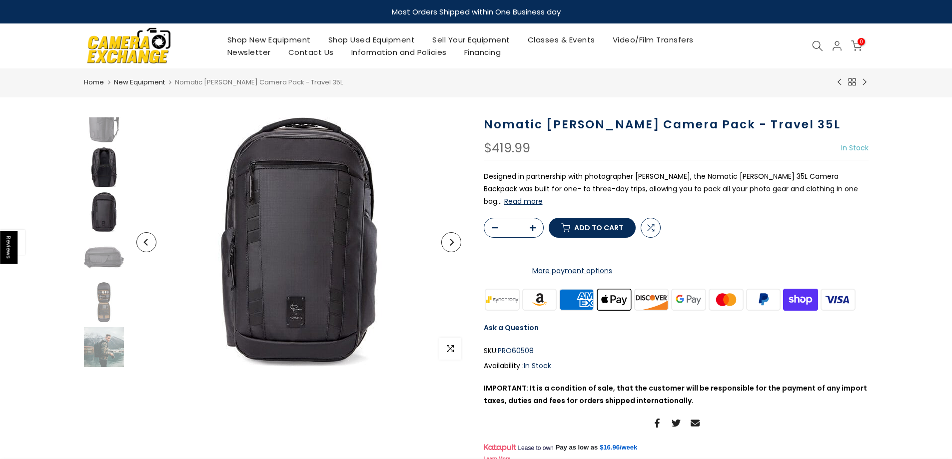
click at [111, 164] on img at bounding box center [104, 167] width 40 height 40
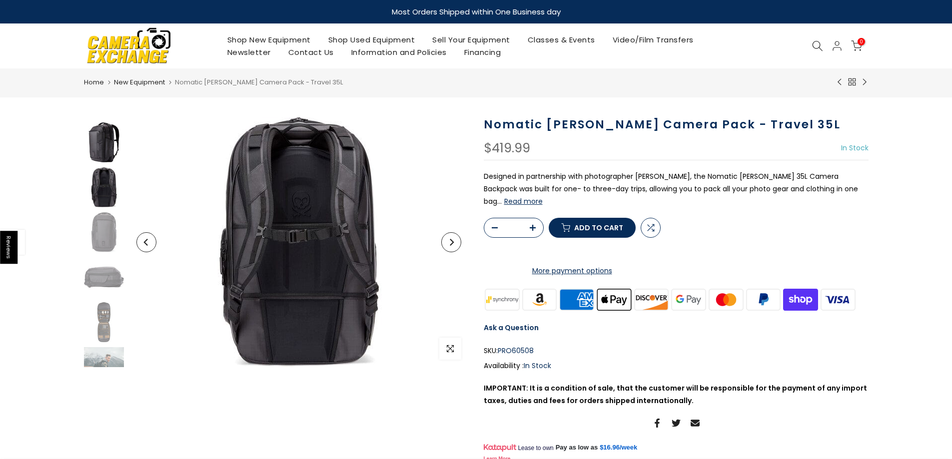
click at [111, 158] on img at bounding box center [104, 142] width 40 height 40
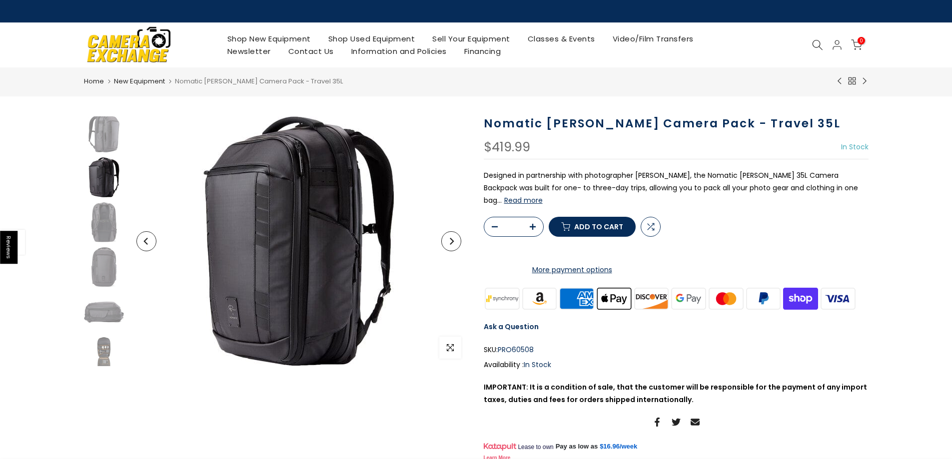
scroll to position [0, 0]
click at [525, 200] on button "Read more" at bounding box center [523, 200] width 38 height 9
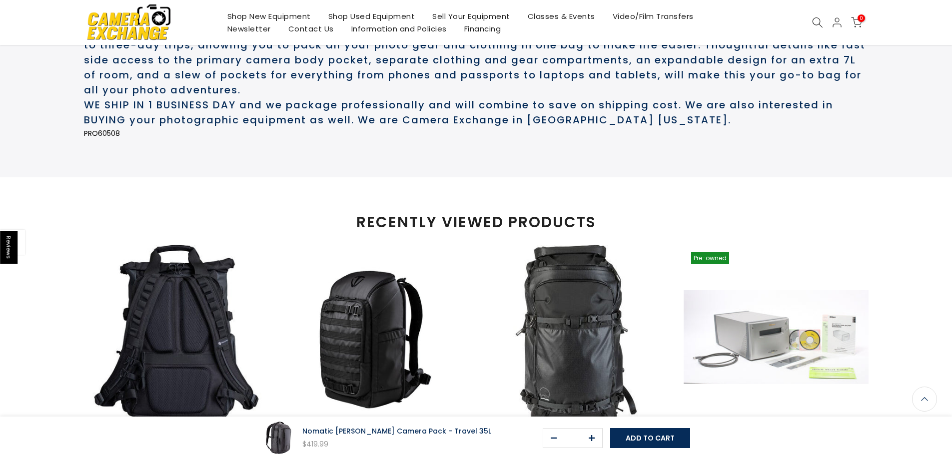
scroll to position [533, 0]
